Goal: Task Accomplishment & Management: Manage account settings

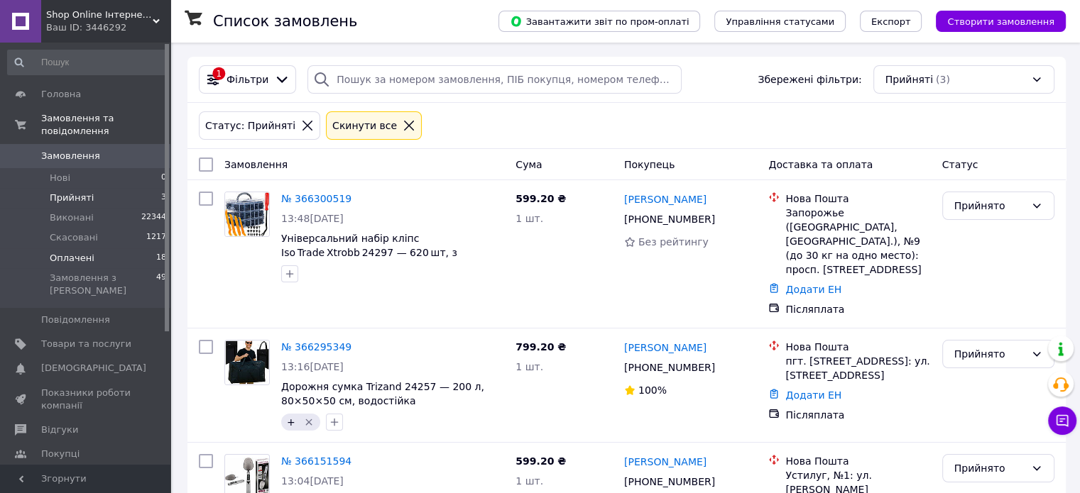
click at [107, 250] on li "Оплачені 18" at bounding box center [87, 259] width 175 height 20
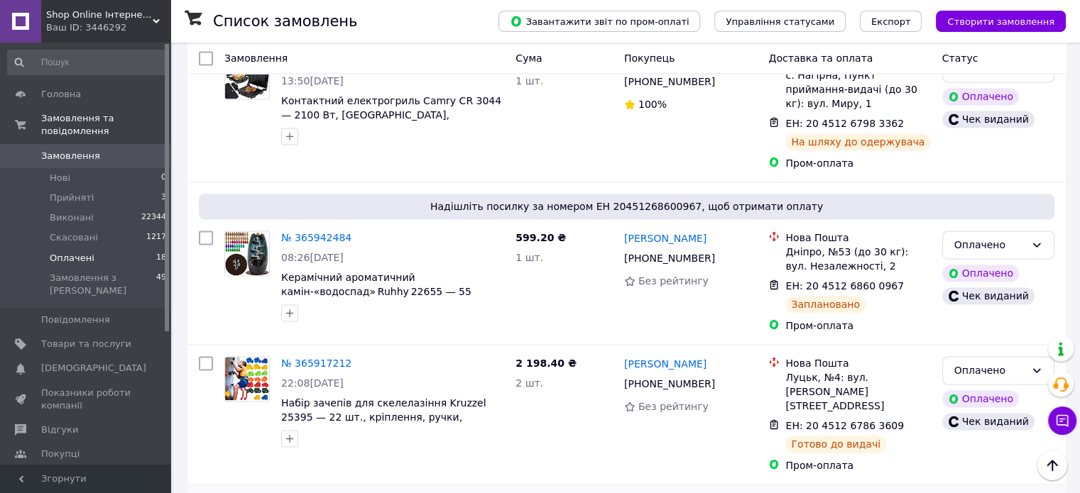
scroll to position [2156, 0]
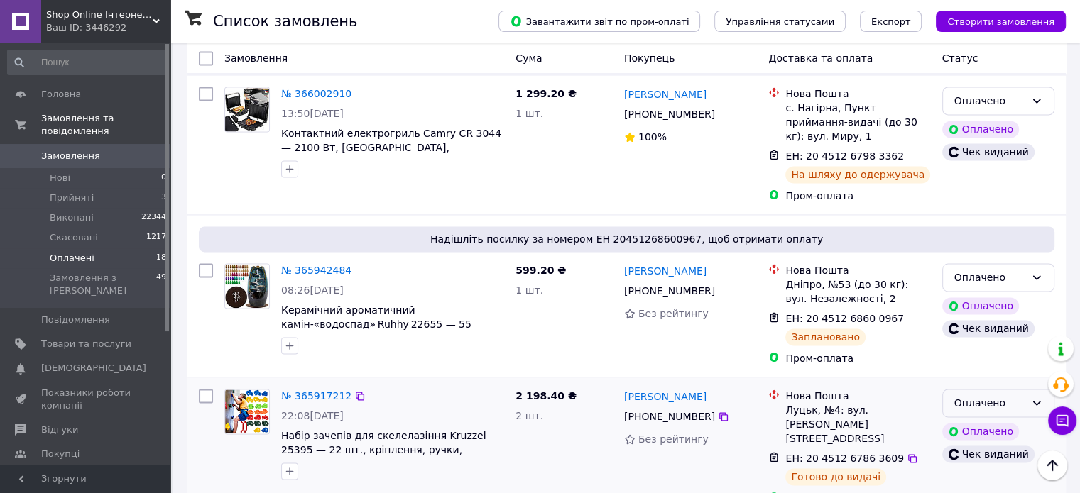
click at [968, 395] on div "Оплачено" at bounding box center [989, 403] width 71 height 16
click at [632, 383] on div "Петро Гайдучик +380 96 856 29 76 Без рейтингу" at bounding box center [690, 447] width 145 height 128
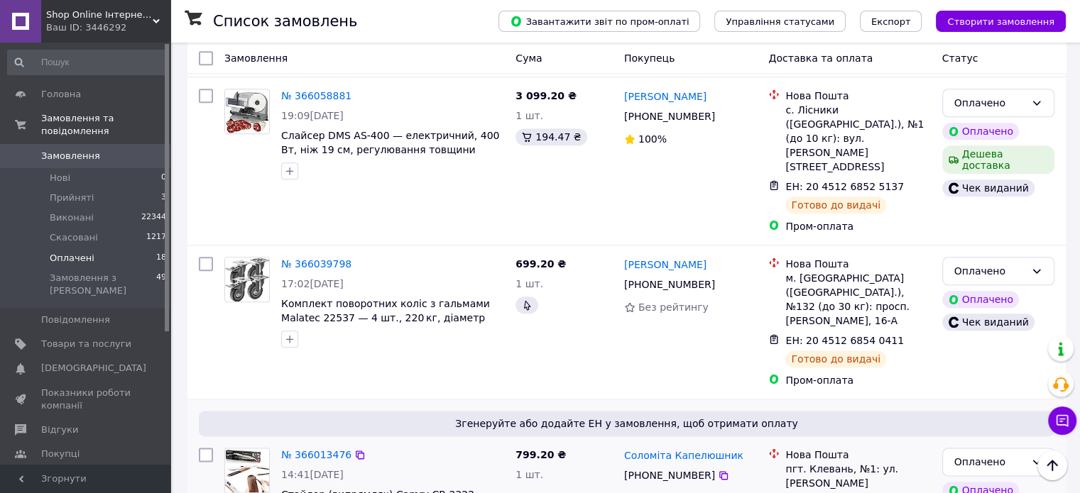
scroll to position [1568, 0]
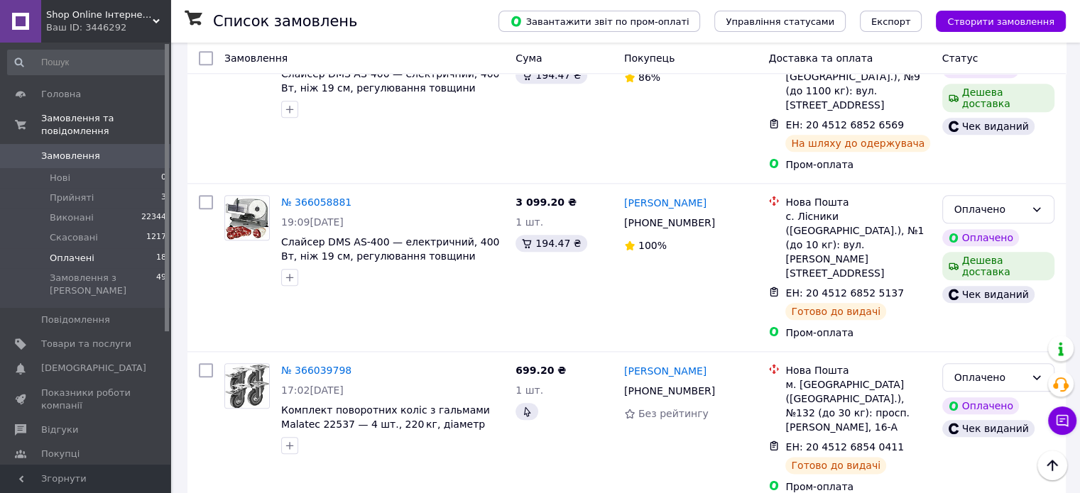
click at [95, 150] on span "Замовлення" at bounding box center [86, 156] width 90 height 13
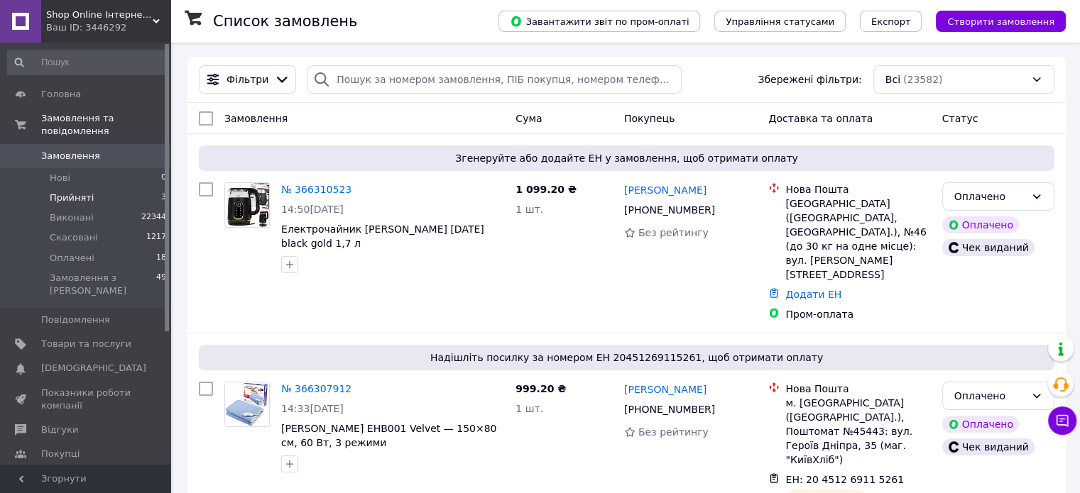
click at [93, 188] on li "Прийняті 3" at bounding box center [87, 198] width 175 height 20
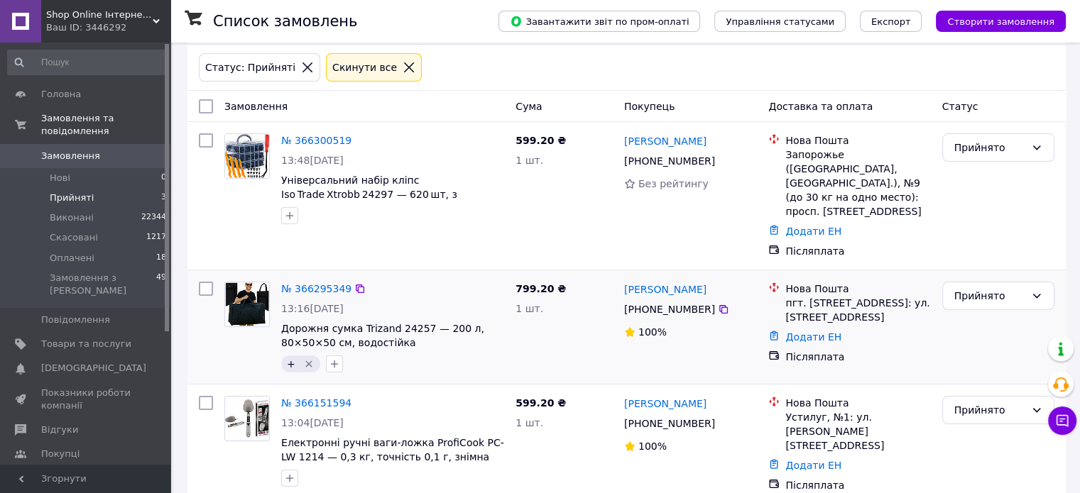
scroll to position [63, 0]
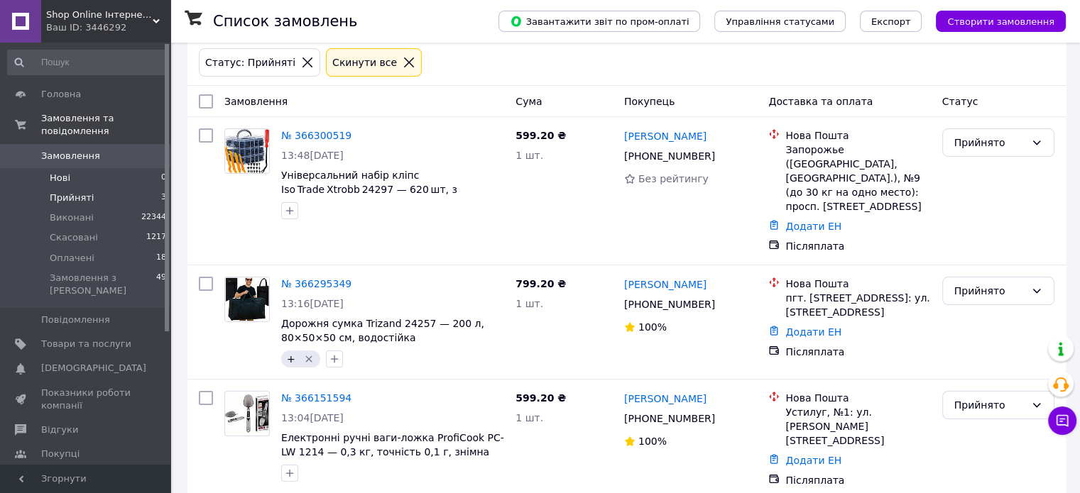
click at [62, 172] on span "Нові" at bounding box center [60, 178] width 21 height 13
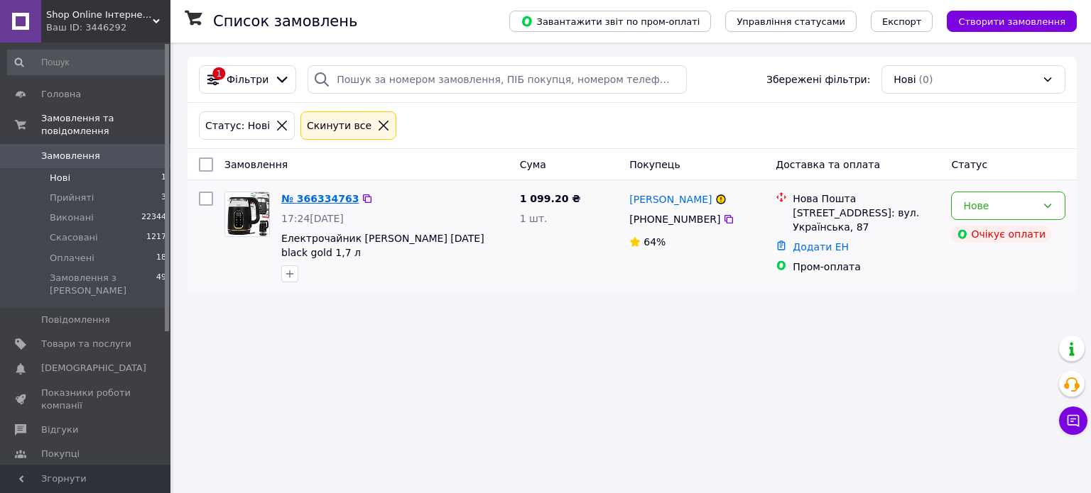
click at [283, 198] on link "№ 366334763" at bounding box center [319, 198] width 77 height 11
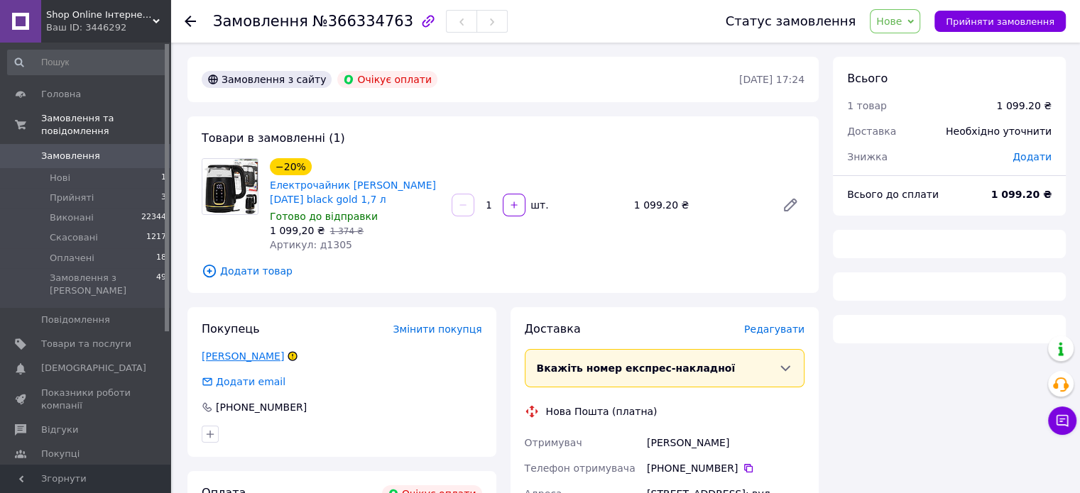
click at [247, 361] on link "Михайляк Віра" at bounding box center [243, 356] width 82 height 11
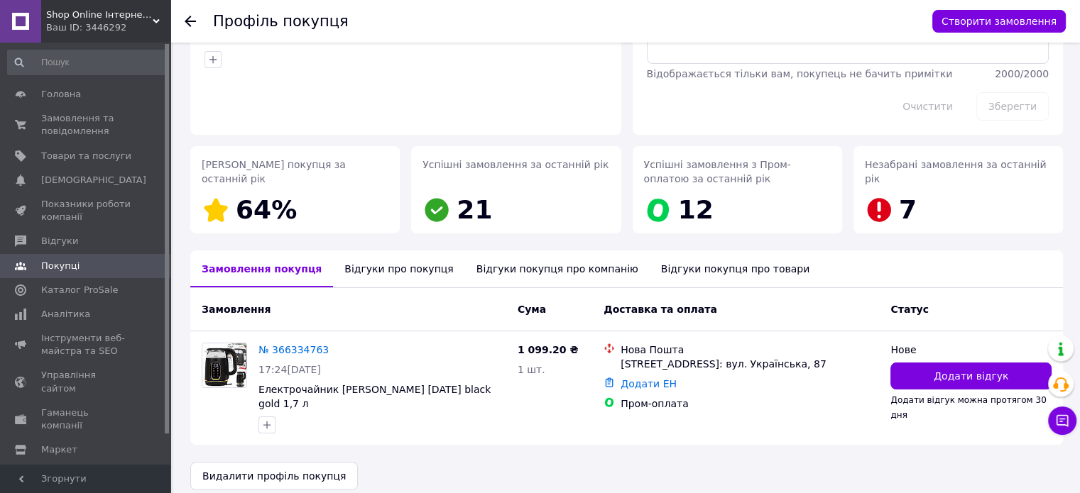
click at [392, 274] on div "Відгуки про покупця" at bounding box center [398, 269] width 131 height 37
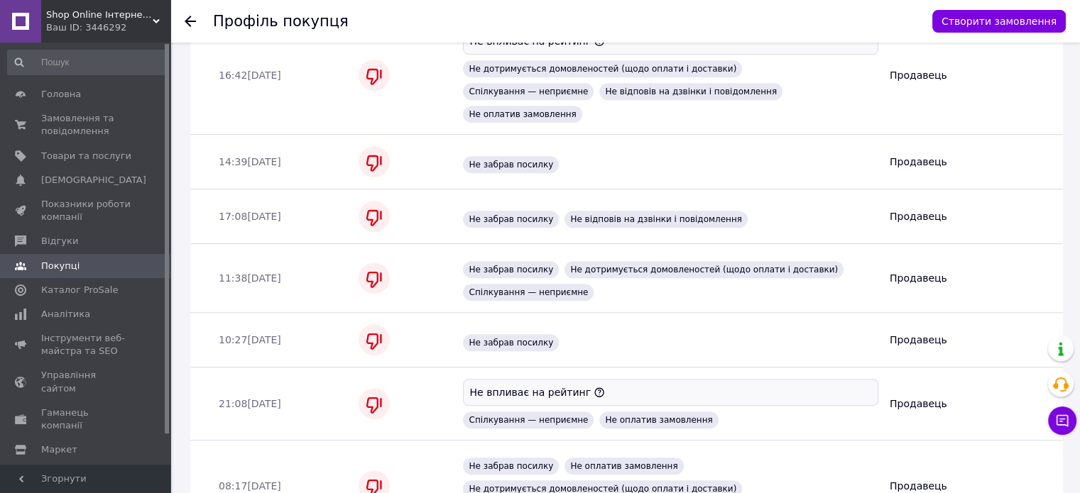
scroll to position [863, 0]
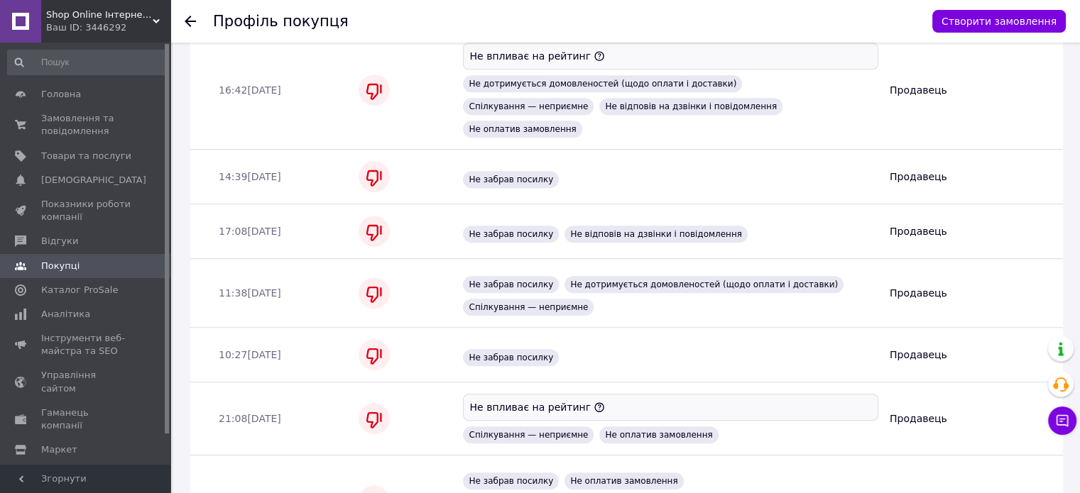
click at [191, 18] on icon at bounding box center [190, 21] width 11 height 11
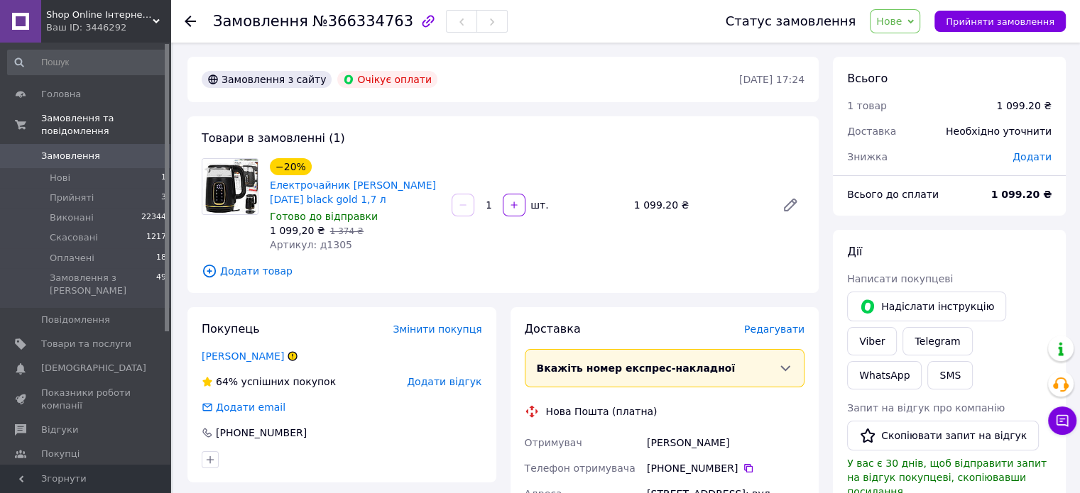
click at [190, 16] on use at bounding box center [190, 21] width 11 height 11
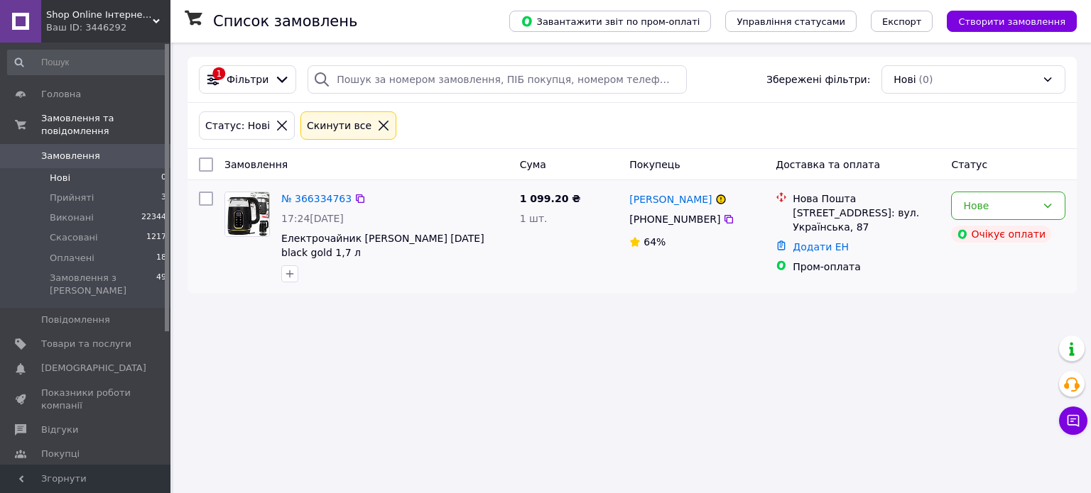
click at [388, 264] on div at bounding box center [394, 274] width 233 height 23
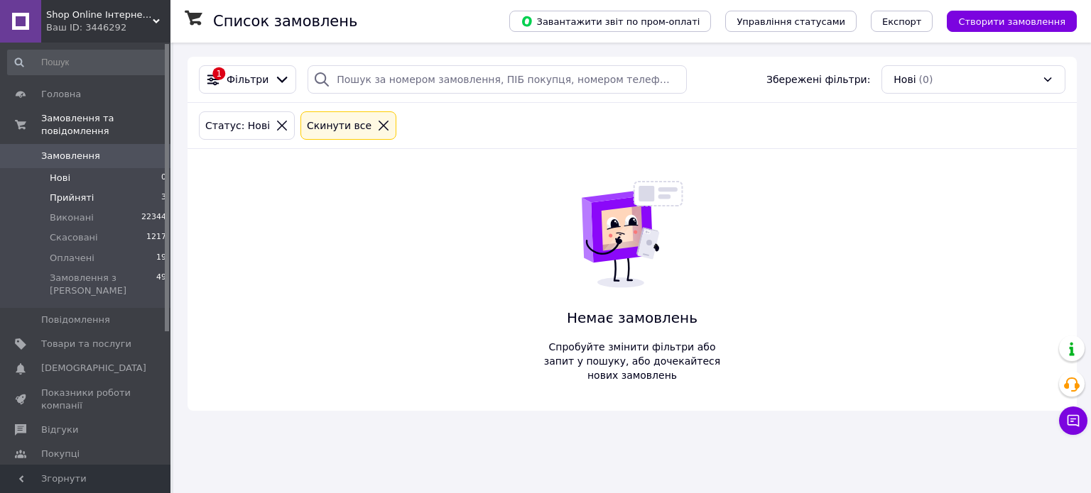
click at [88, 192] on span "Прийняті" at bounding box center [72, 198] width 44 height 13
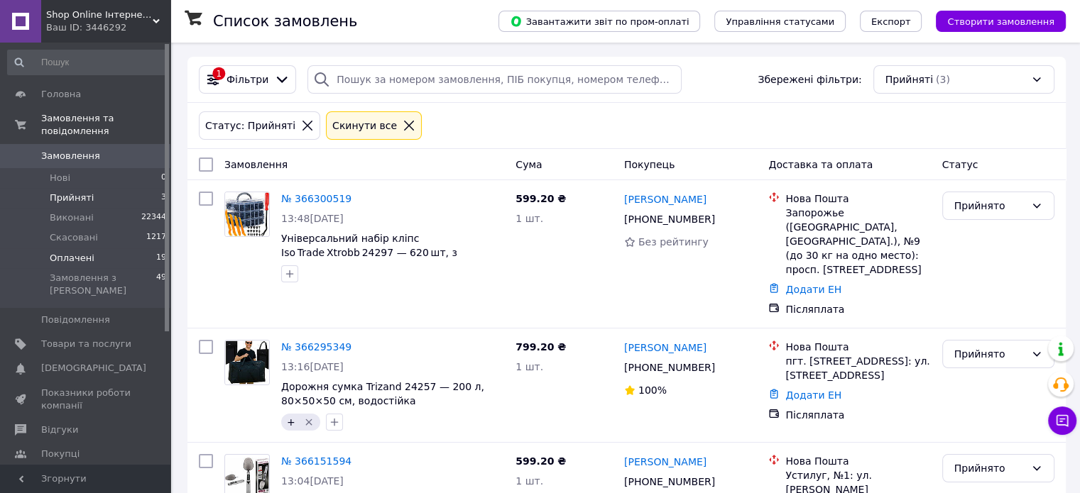
click at [96, 249] on li "Оплачені 19" at bounding box center [87, 259] width 175 height 20
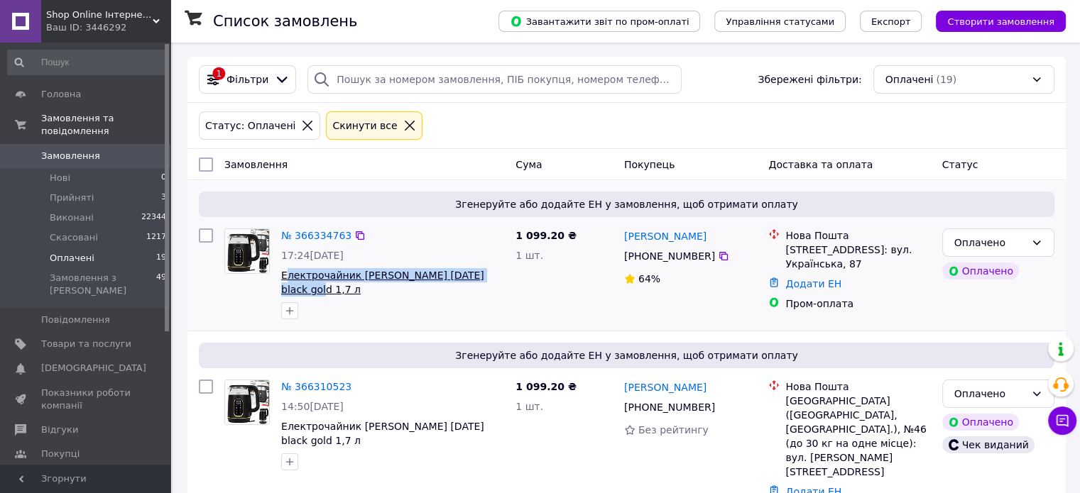
drag, startPoint x: 494, startPoint y: 273, endPoint x: 287, endPoint y: 274, distance: 207.3
click at [287, 274] on span "Електрочайник Adler AD 1305 black gold 1,7 л" at bounding box center [392, 282] width 223 height 28
click at [350, 300] on div at bounding box center [392, 311] width 229 height 23
drag, startPoint x: 278, startPoint y: 275, endPoint x: 463, endPoint y: 275, distance: 185.3
click at [463, 275] on div "№ 366334763 17:24, 12.10.2025 Електрочайник Adler AD 1305 black gold 1,7 л" at bounding box center [392, 274] width 234 height 102
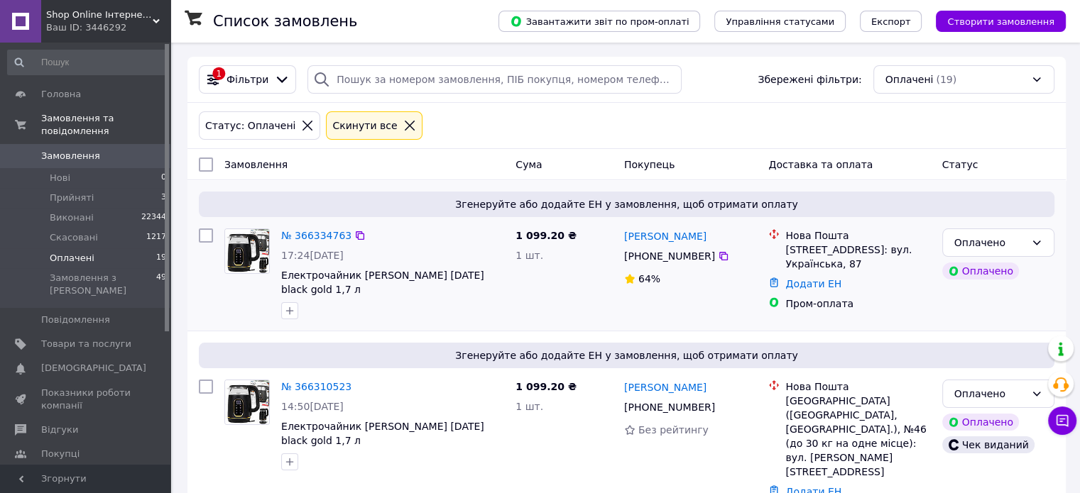
click at [454, 302] on div at bounding box center [392, 311] width 229 height 23
click at [448, 304] on div at bounding box center [392, 311] width 229 height 23
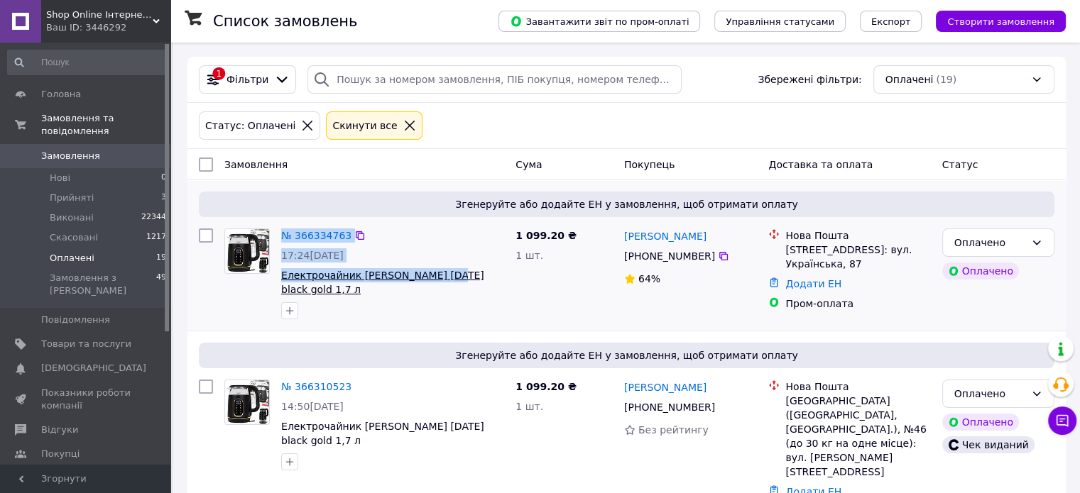
drag, startPoint x: 277, startPoint y: 278, endPoint x: 430, endPoint y: 278, distance: 153.4
click at [430, 278] on div "№ 366334763 17:24, 12.10.2025 Електрочайник Adler AD 1305 black gold 1,7 л" at bounding box center [364, 274] width 291 height 102
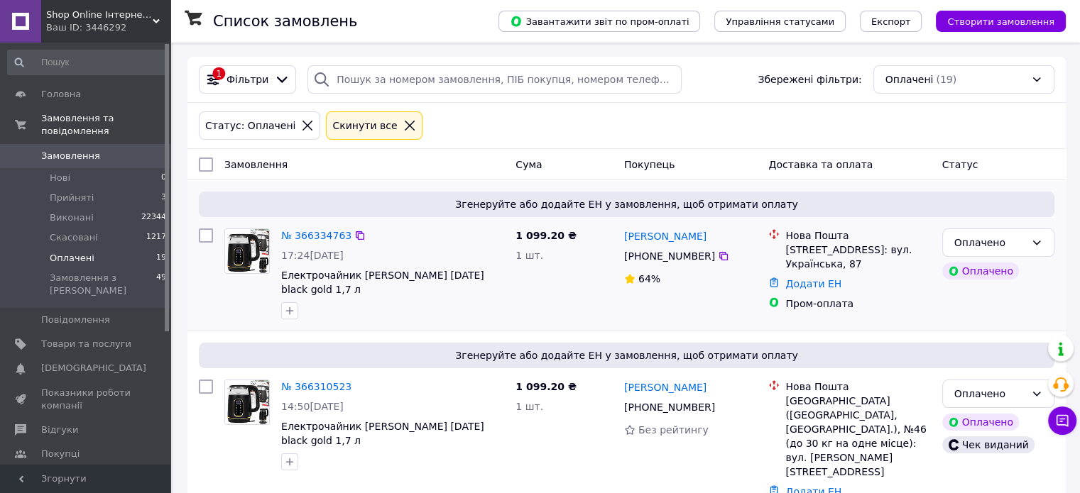
drag, startPoint x: 444, startPoint y: 309, endPoint x: 318, endPoint y: 287, distance: 127.6
click at [443, 309] on div "№ 366334763 17:24, 12.10.2025 Електрочайник Adler AD 1305 black gold 1,7 л" at bounding box center [392, 274] width 234 height 102
drag, startPoint x: 278, startPoint y: 278, endPoint x: 466, endPoint y: 275, distance: 188.2
click at [466, 275] on div "№ 366334763 17:24, 12.10.2025 Електрочайник Adler AD 1305 black gold 1,7 л" at bounding box center [392, 274] width 234 height 102
copy span "Електрочайник Adler AD 1305 black gold"
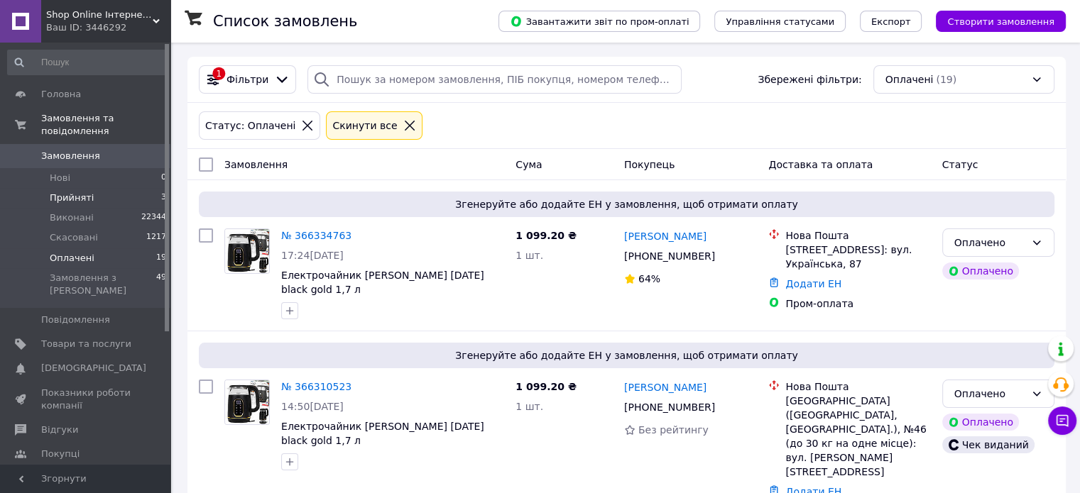
click at [119, 192] on li "Прийняті 3" at bounding box center [87, 198] width 175 height 20
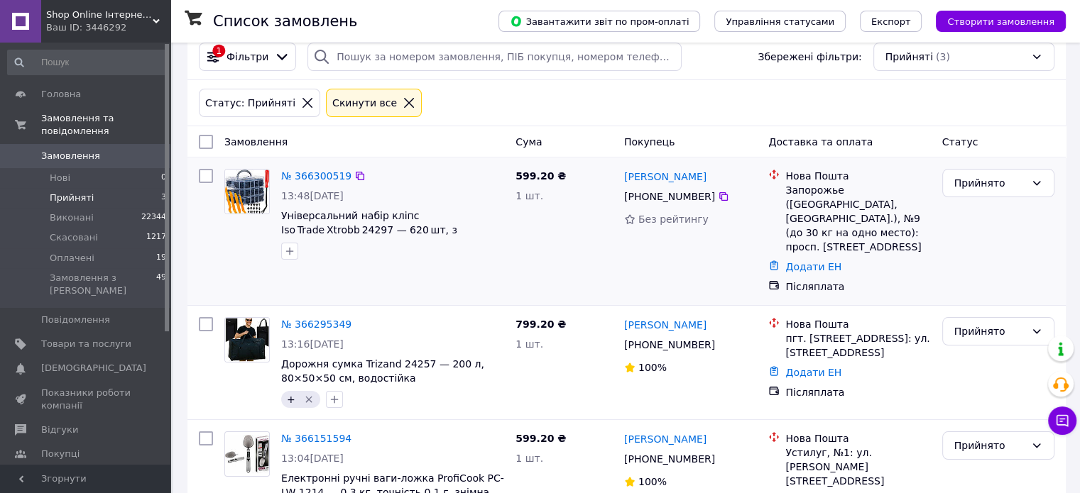
scroll to position [63, 0]
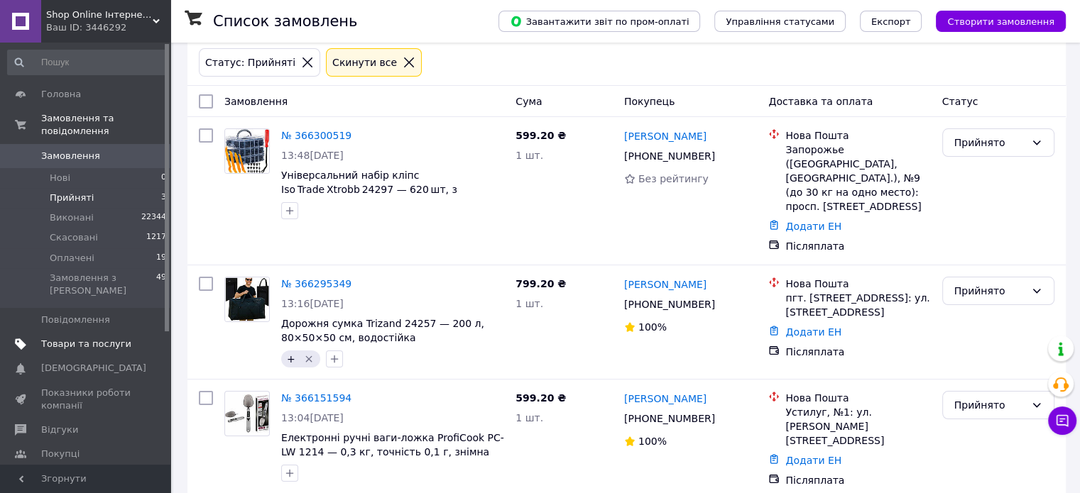
click at [151, 338] on span at bounding box center [150, 344] width 39 height 13
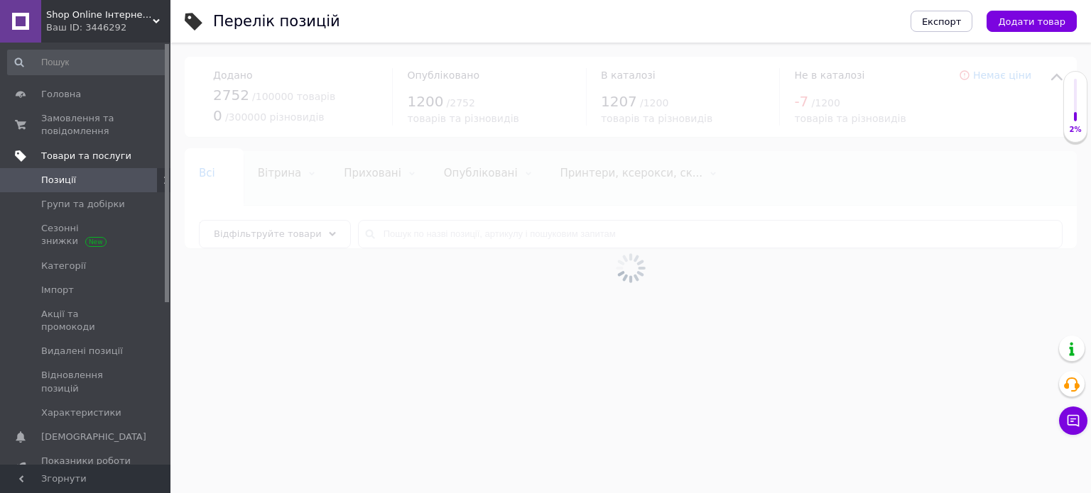
click at [435, 238] on div at bounding box center [630, 268] width 920 height 451
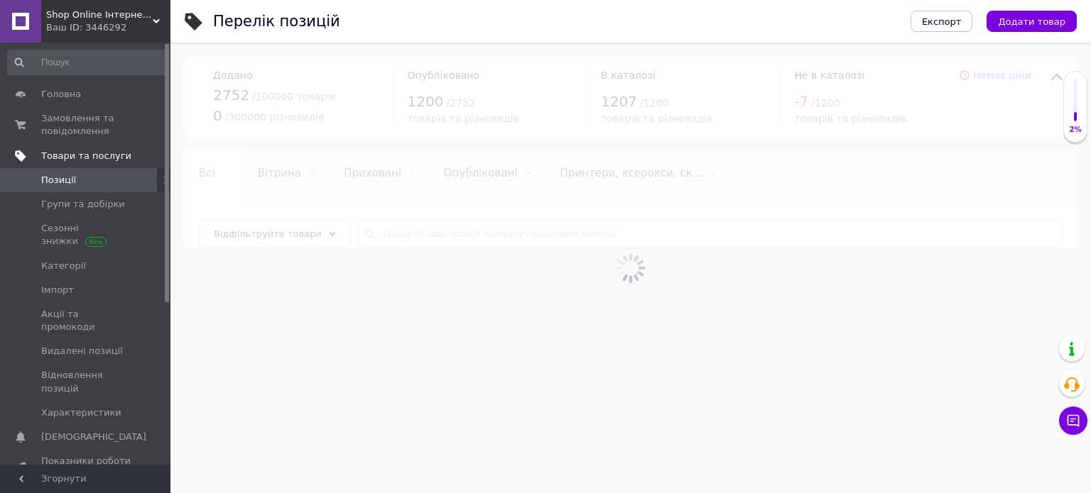
click at [435, 238] on div at bounding box center [630, 268] width 920 height 451
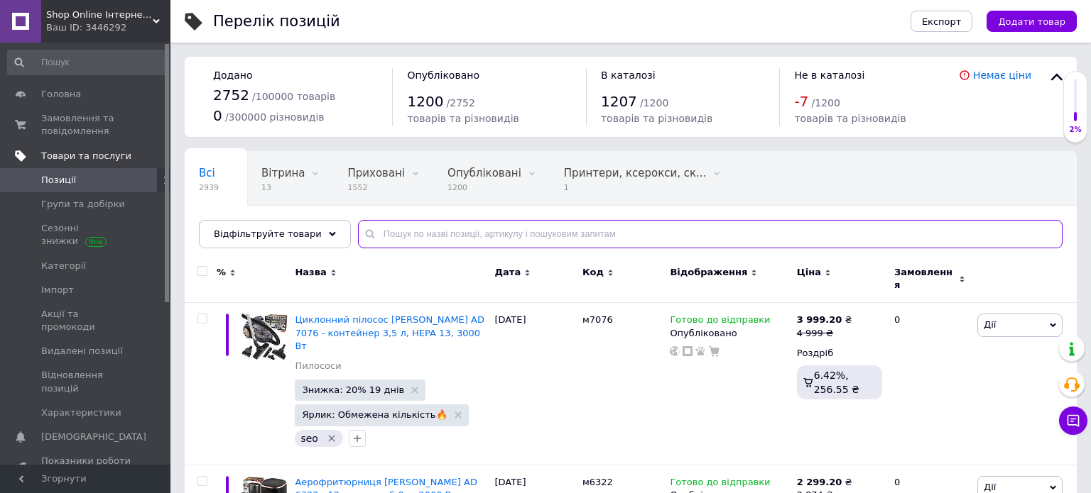
click at [435, 238] on input "text" at bounding box center [710, 234] width 704 height 28
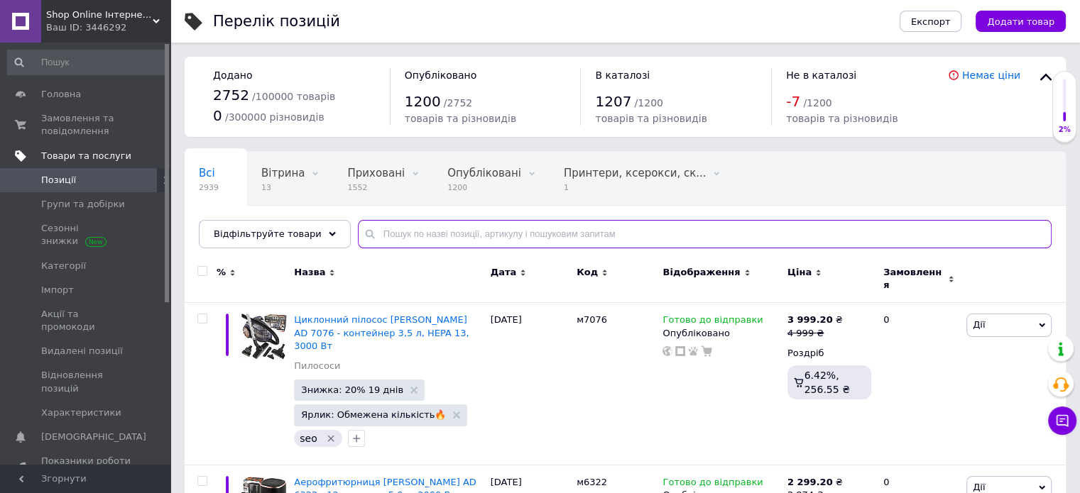
click at [435, 238] on input "text" at bounding box center [705, 234] width 694 height 28
paste input "7804"
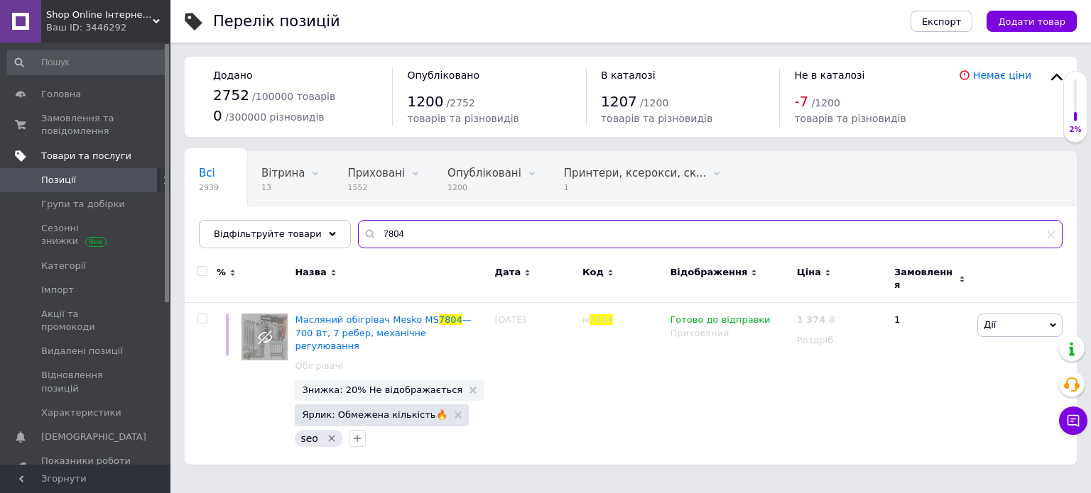
click at [443, 231] on input "7804" at bounding box center [710, 234] width 704 height 28
paste input "741"
click at [443, 231] on input "7741" at bounding box center [710, 234] width 704 height 28
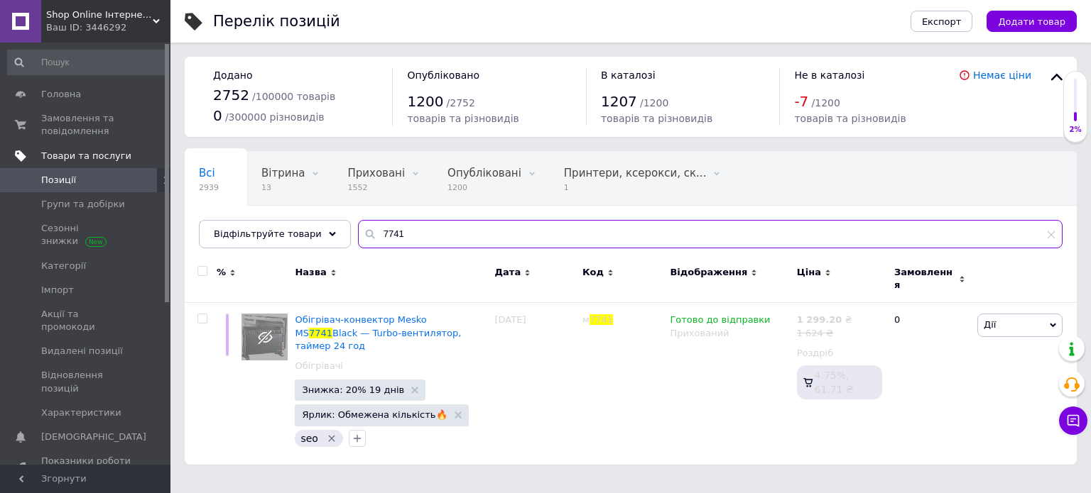
click at [419, 232] on input "7741" at bounding box center [710, 234] width 704 height 28
paste input "37"
click at [419, 232] on input "7737" at bounding box center [710, 234] width 704 height 28
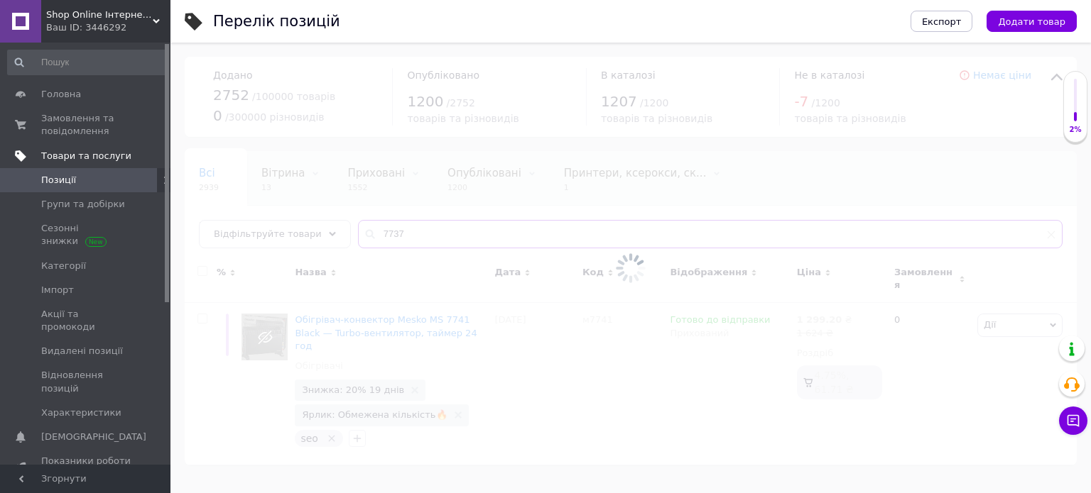
type input "7737"
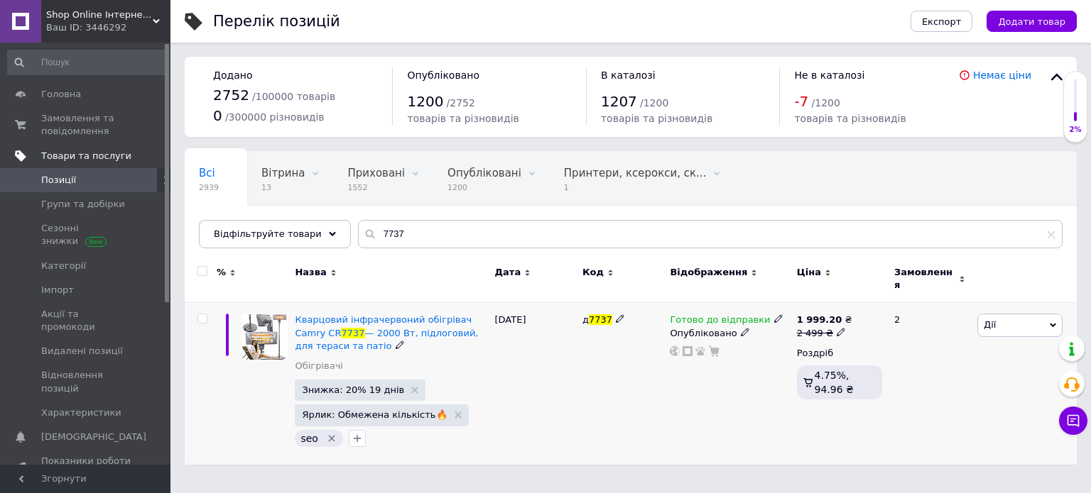
click at [741, 328] on use at bounding box center [745, 332] width 8 height 8
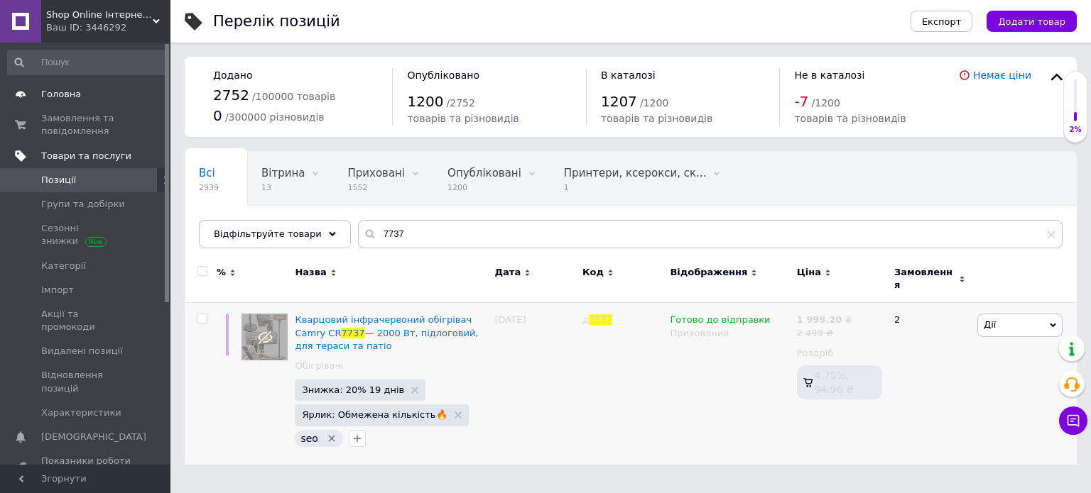
click at [83, 101] on link "Головна" at bounding box center [87, 94] width 175 height 24
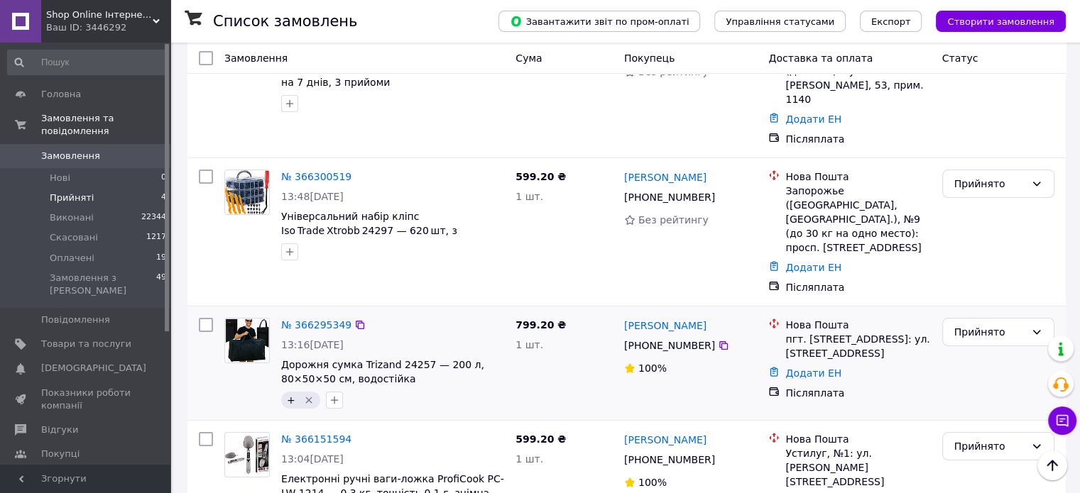
scroll to position [183, 0]
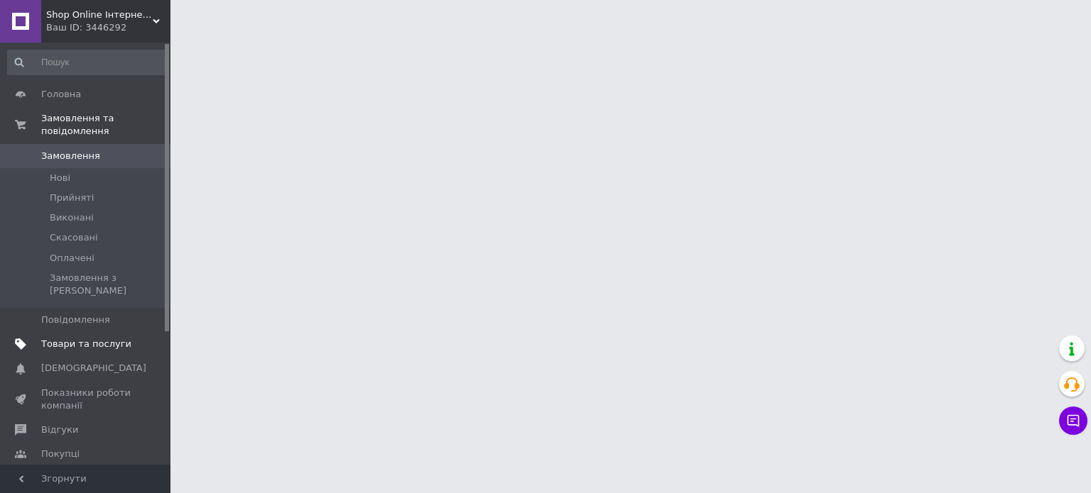
click at [110, 338] on span "Товари та послуги" at bounding box center [86, 344] width 90 height 13
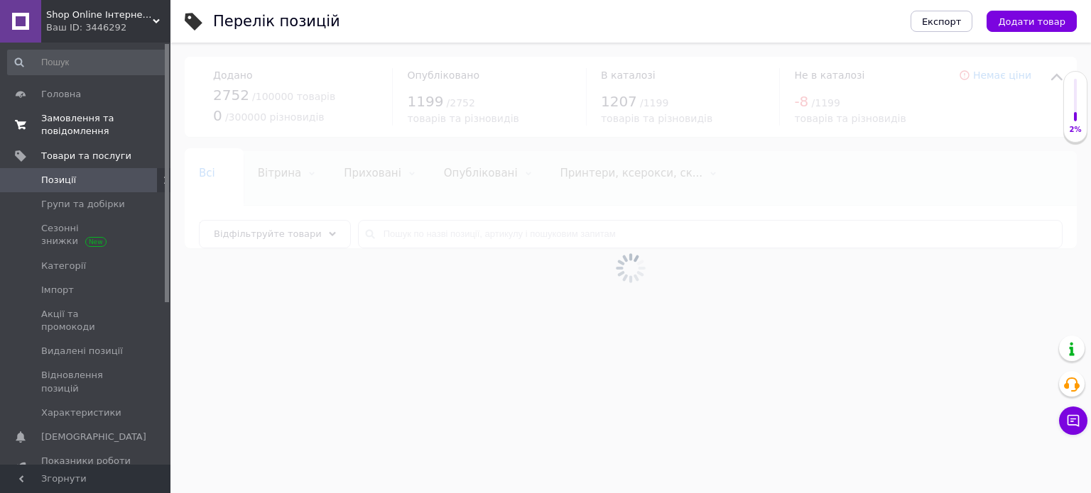
click at [97, 121] on span "Замовлення та повідомлення" at bounding box center [86, 125] width 90 height 26
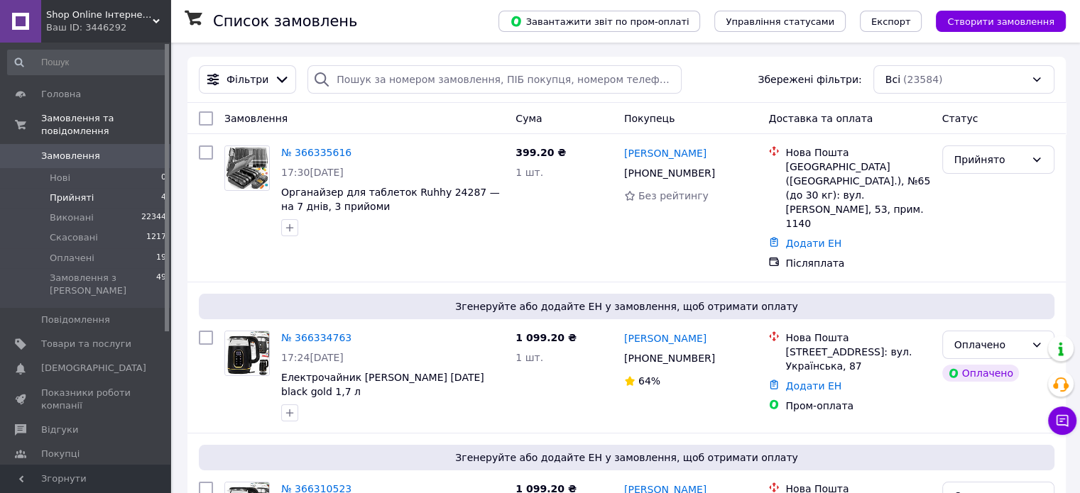
click at [126, 188] on li "Прийняті 4" at bounding box center [87, 198] width 175 height 20
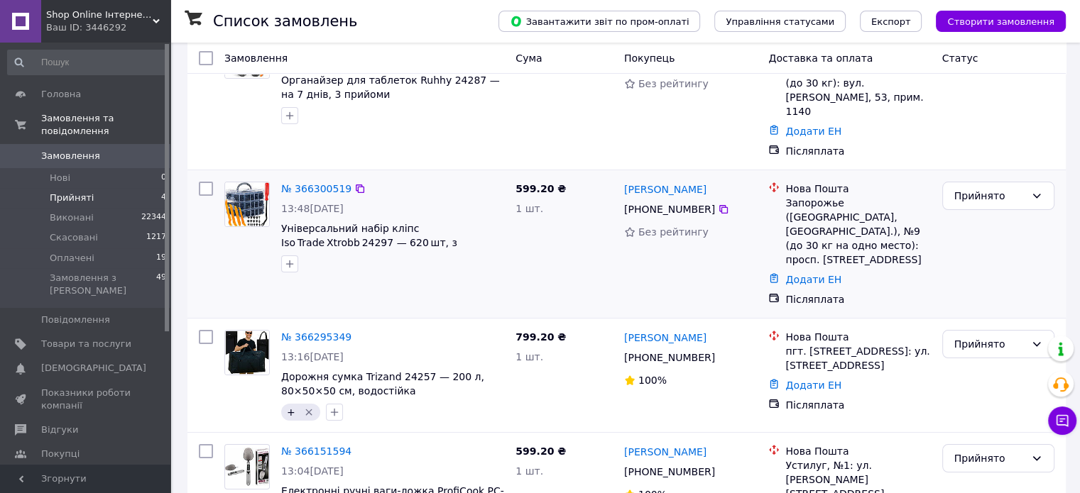
scroll to position [183, 0]
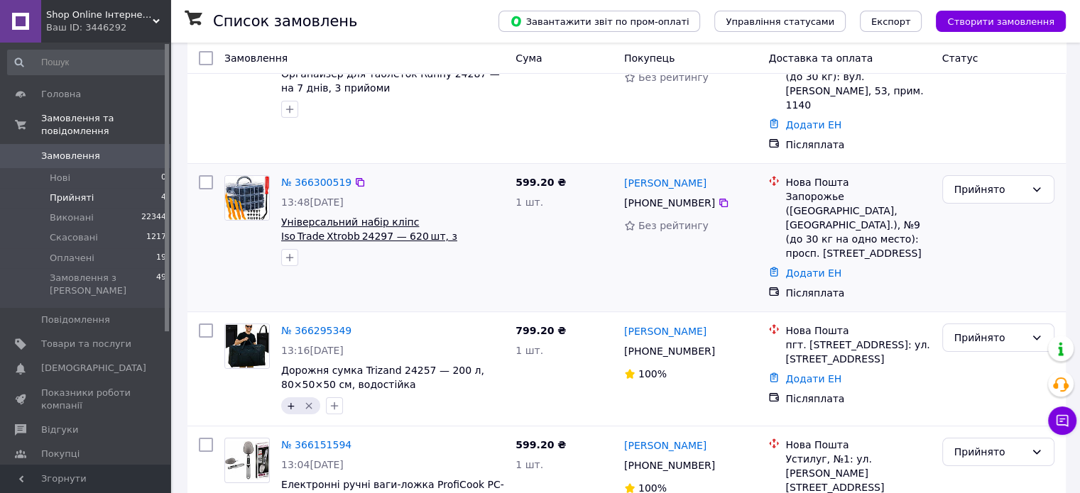
scroll to position [183, 0]
